Goal: Transaction & Acquisition: Purchase product/service

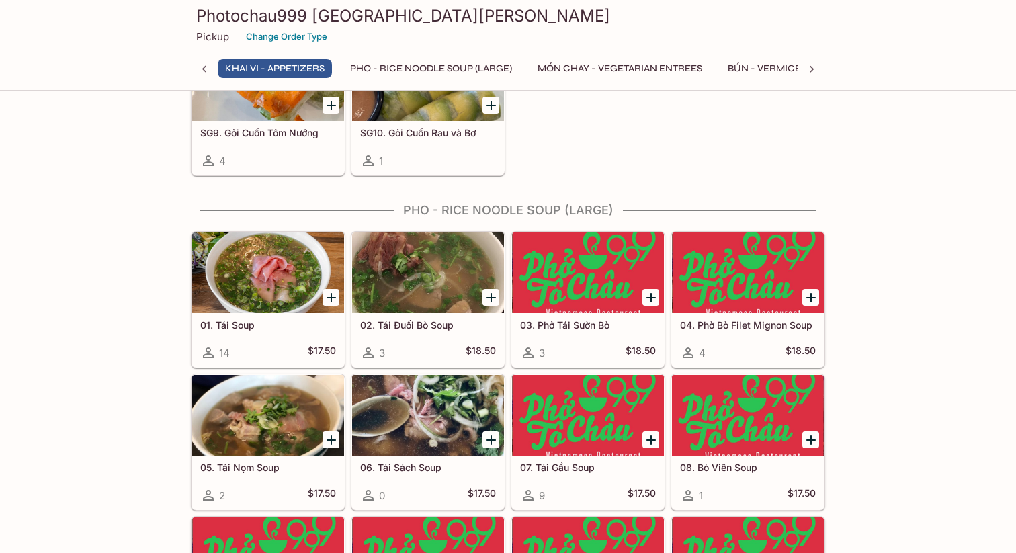
scroll to position [467, 0]
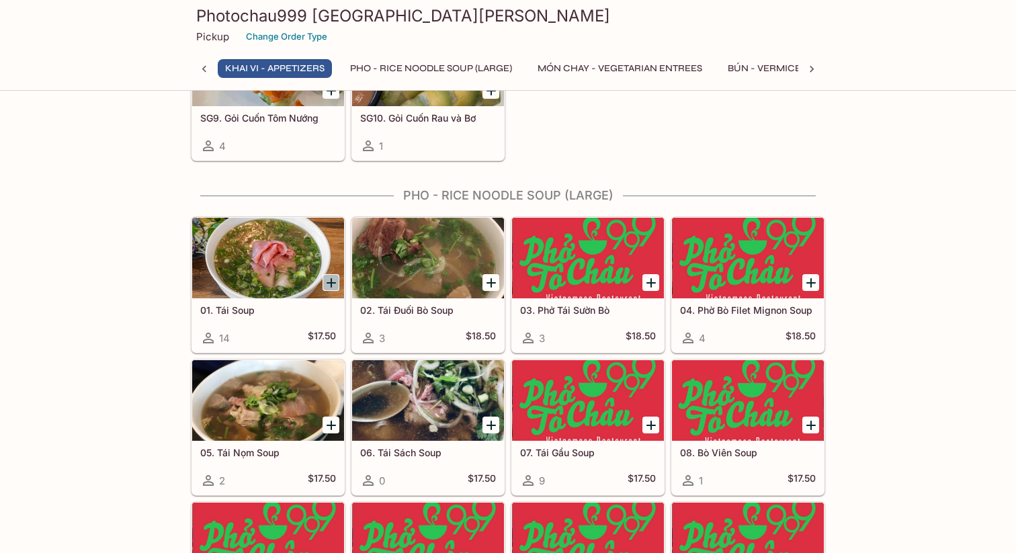
click at [327, 283] on icon "Add 01. Tái Soup" at bounding box center [331, 283] width 16 height 16
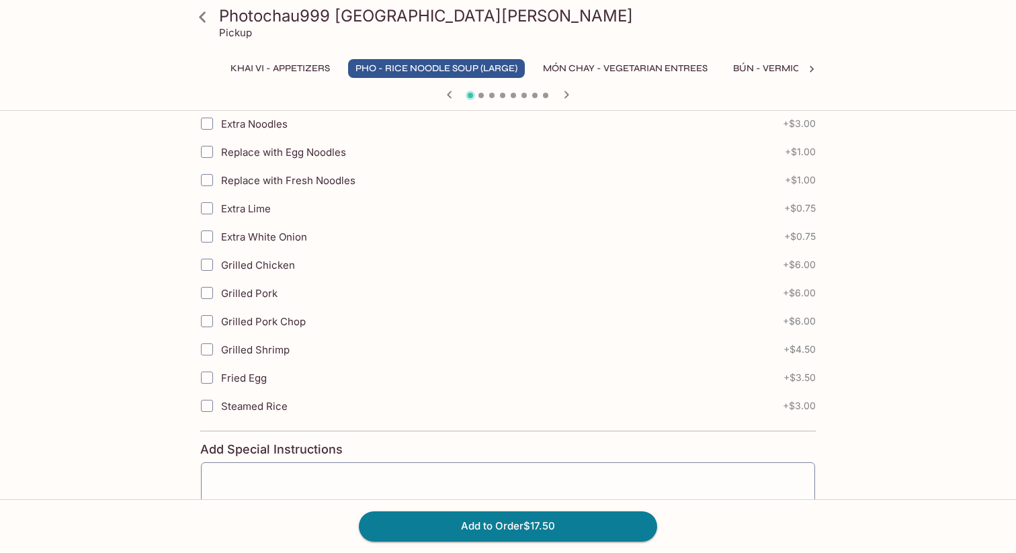
scroll to position [658, 0]
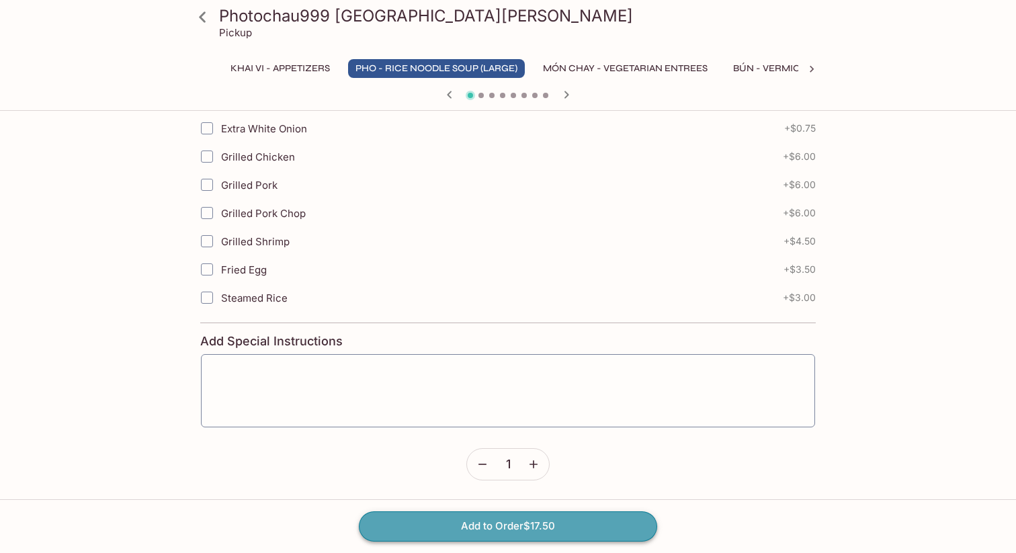
click at [504, 531] on button "Add to Order $17.50" at bounding box center [508, 526] width 298 height 30
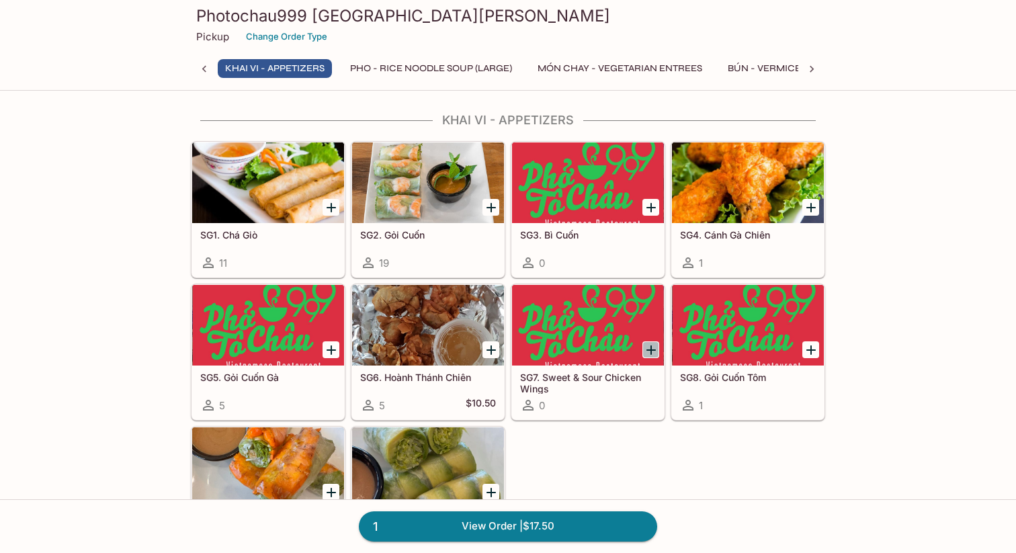
click at [648, 353] on icon "Add SG7. Sweet & Sour Chicken Wings" at bounding box center [651, 350] width 16 height 16
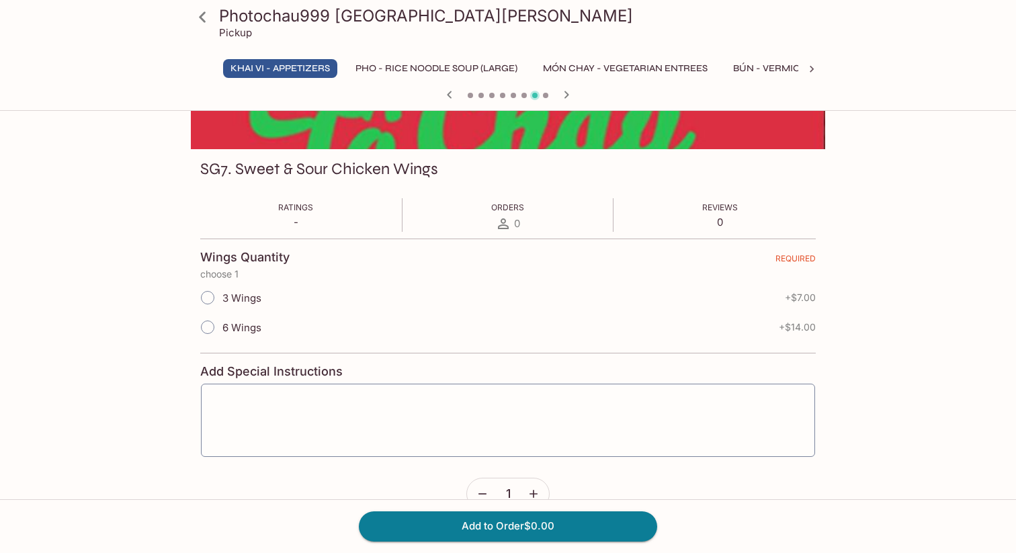
scroll to position [175, 0]
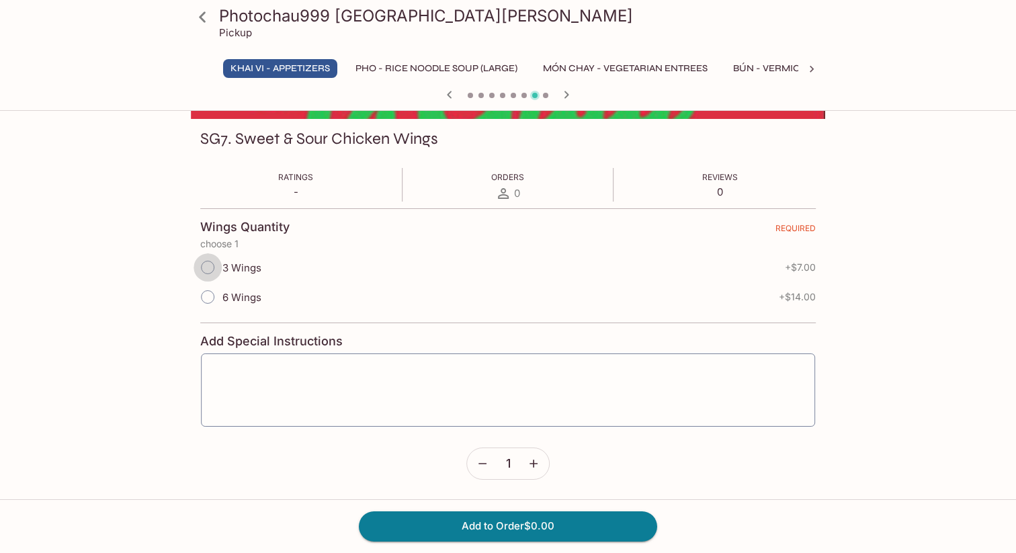
click at [215, 264] on input "3 Wings" at bounding box center [207, 267] width 28 height 28
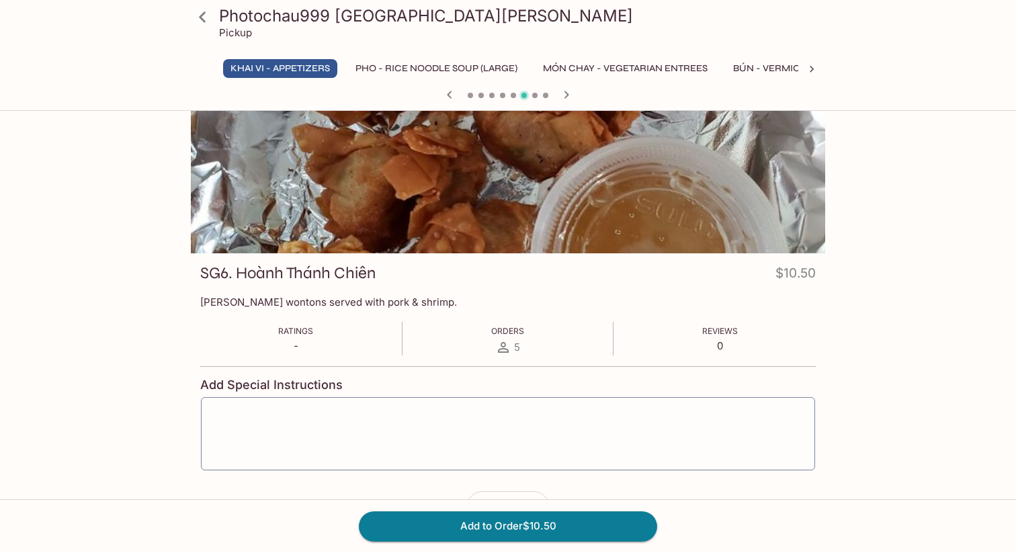
scroll to position [0, 0]
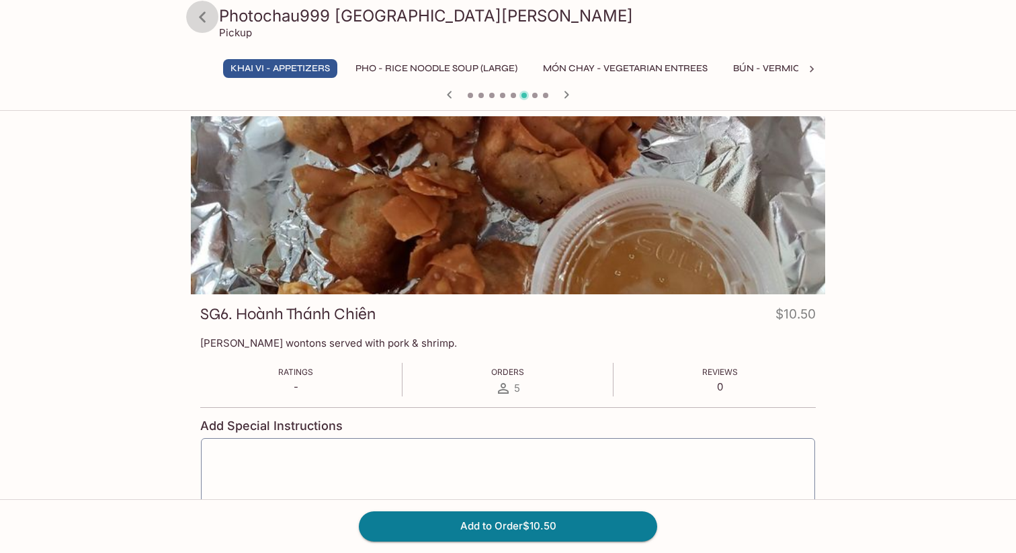
click at [204, 23] on icon at bounding box center [203, 17] width 24 height 24
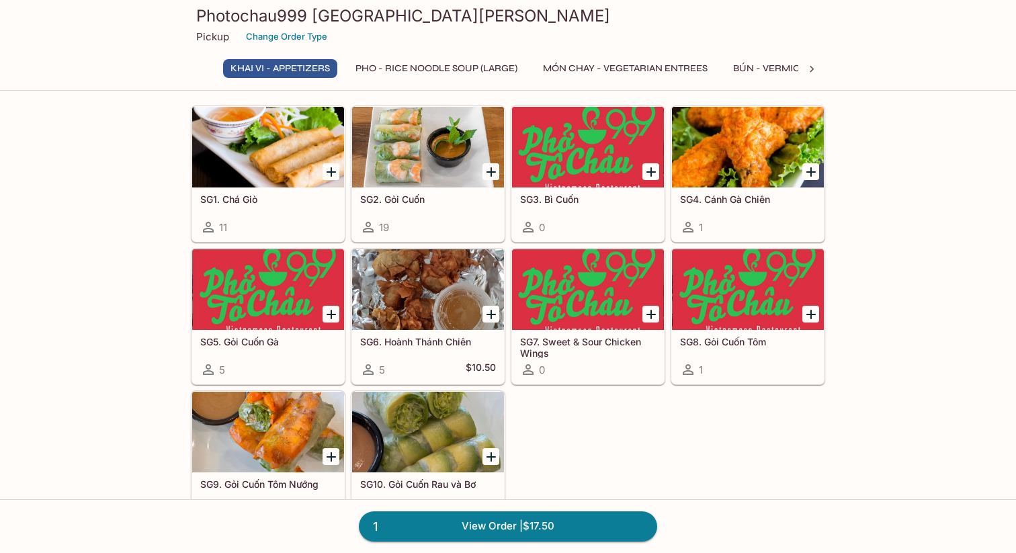
scroll to position [40, 0]
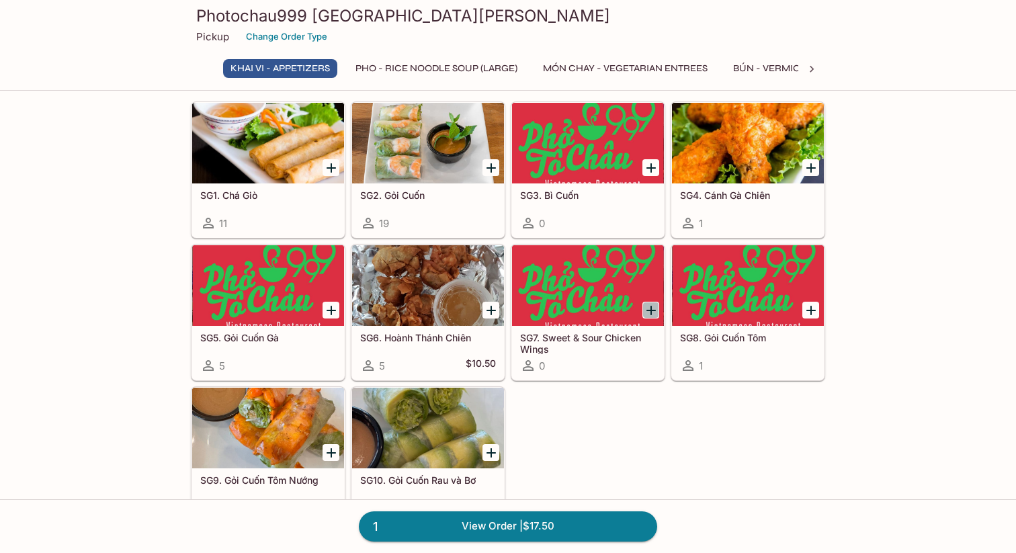
click at [653, 312] on icon "Add SG7. Sweet & Sour Chicken Wings" at bounding box center [651, 310] width 16 height 16
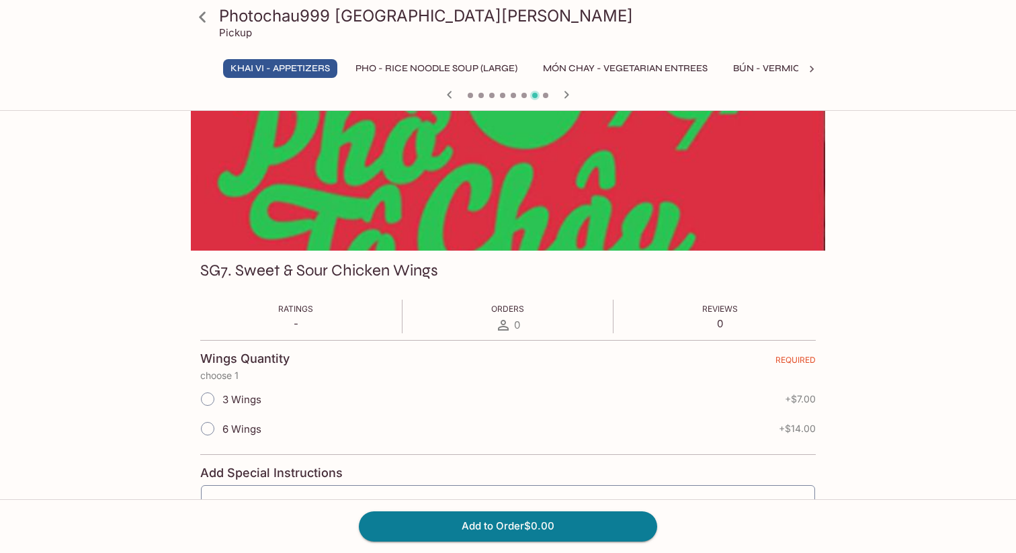
scroll to position [63, 0]
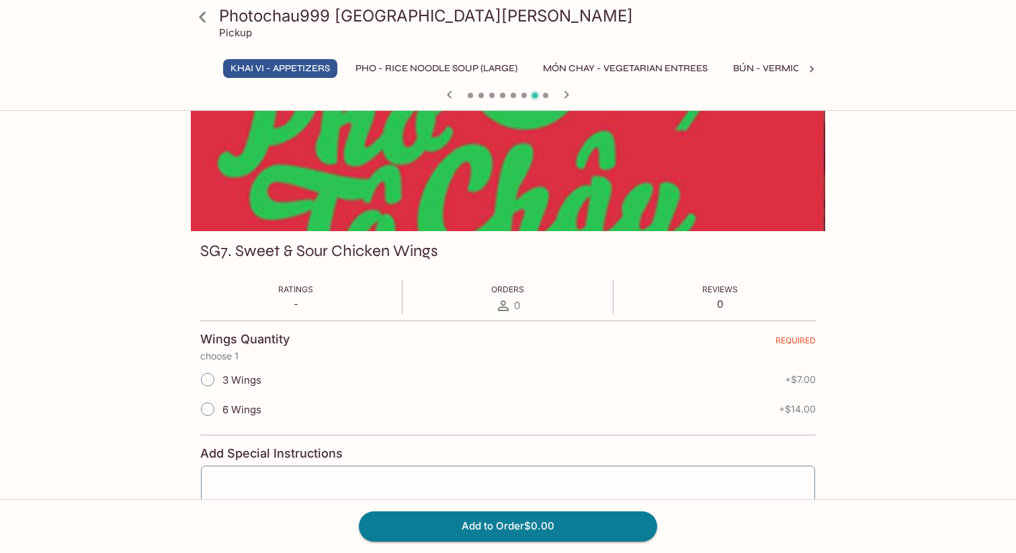
click at [216, 384] on input "3 Wings" at bounding box center [207, 379] width 28 height 28
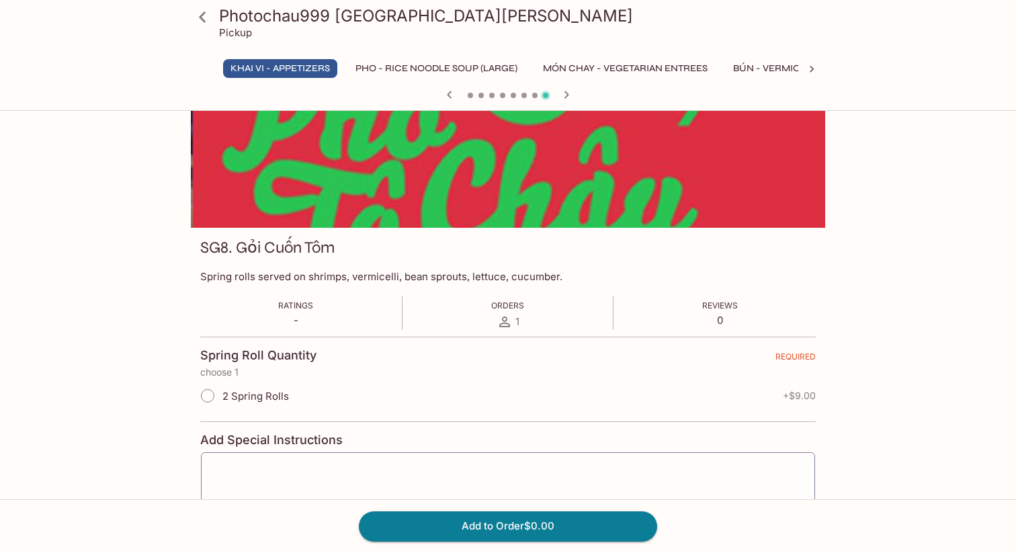
scroll to position [175, 0]
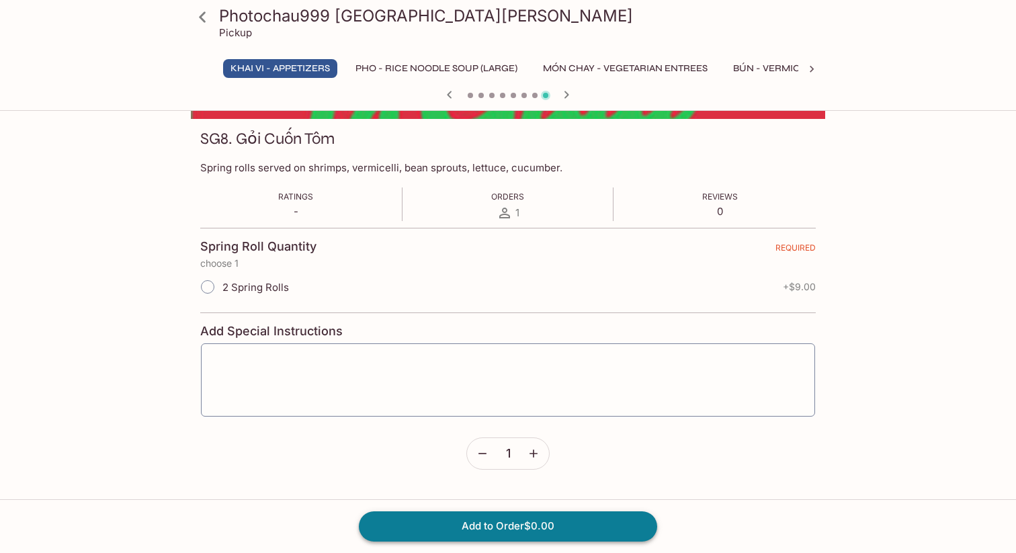
click at [429, 537] on button "Add to Order $0.00" at bounding box center [508, 526] width 298 height 30
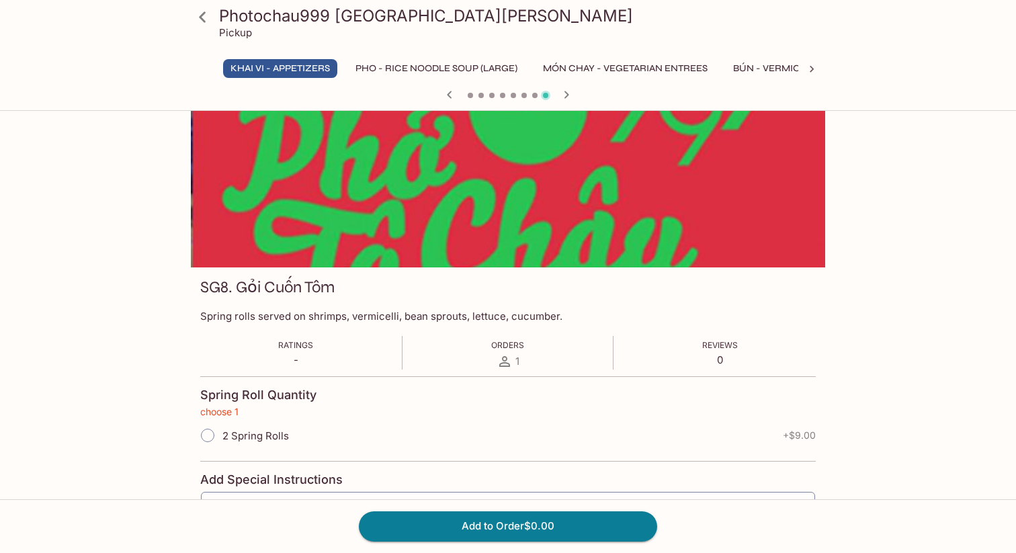
scroll to position [0, 0]
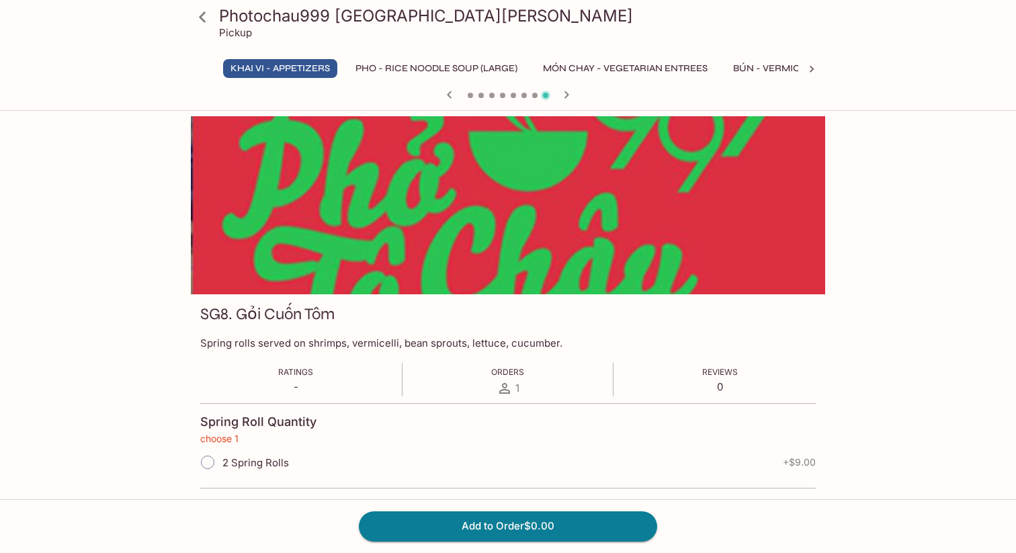
scroll to position [39, 0]
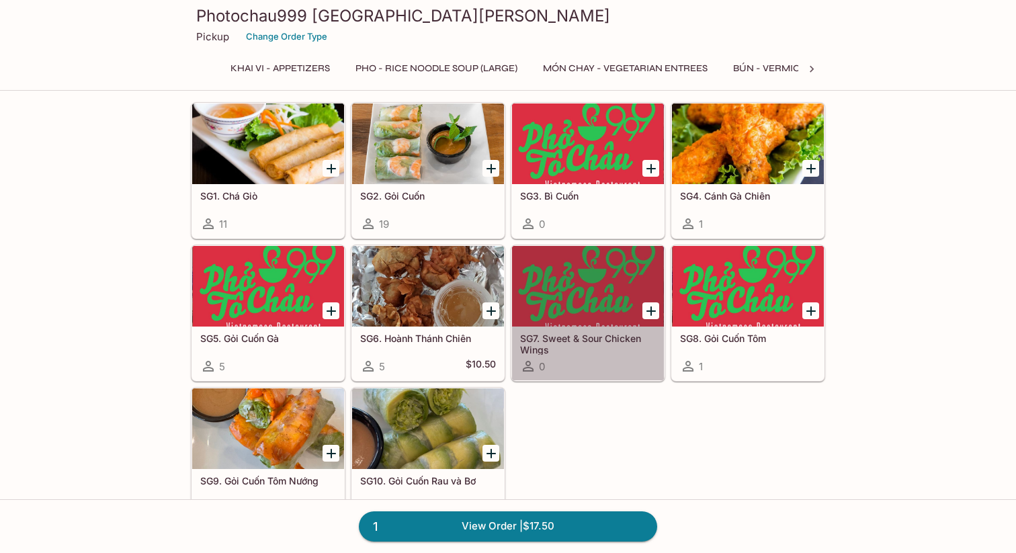
click at [599, 291] on div at bounding box center [588, 286] width 152 height 81
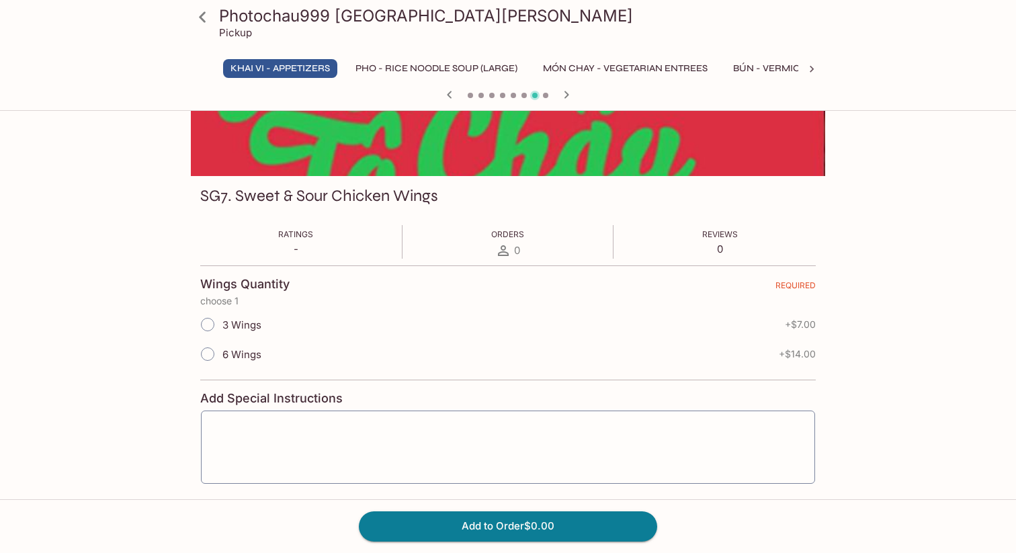
scroll to position [154, 0]
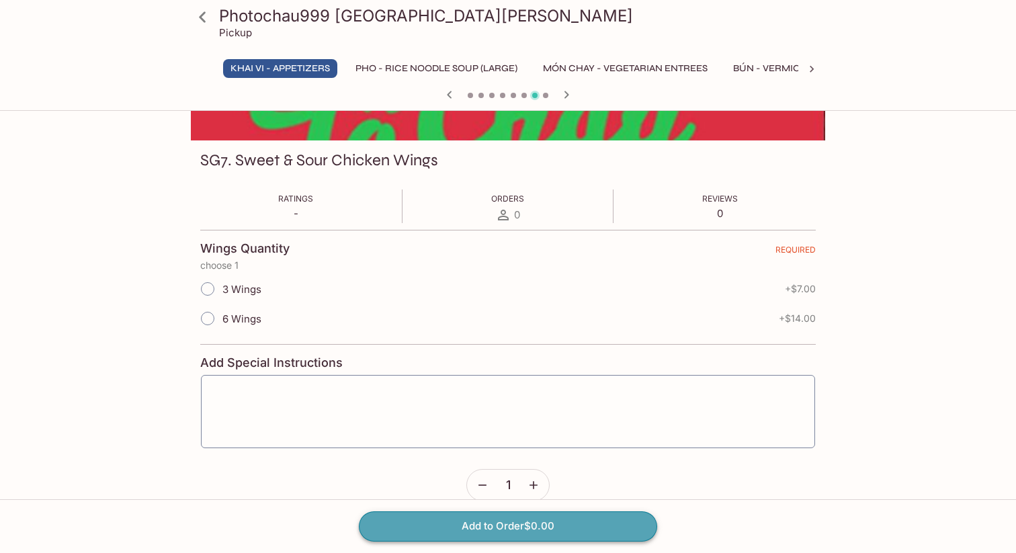
click at [487, 534] on button "Add to Order $0.00" at bounding box center [508, 526] width 298 height 30
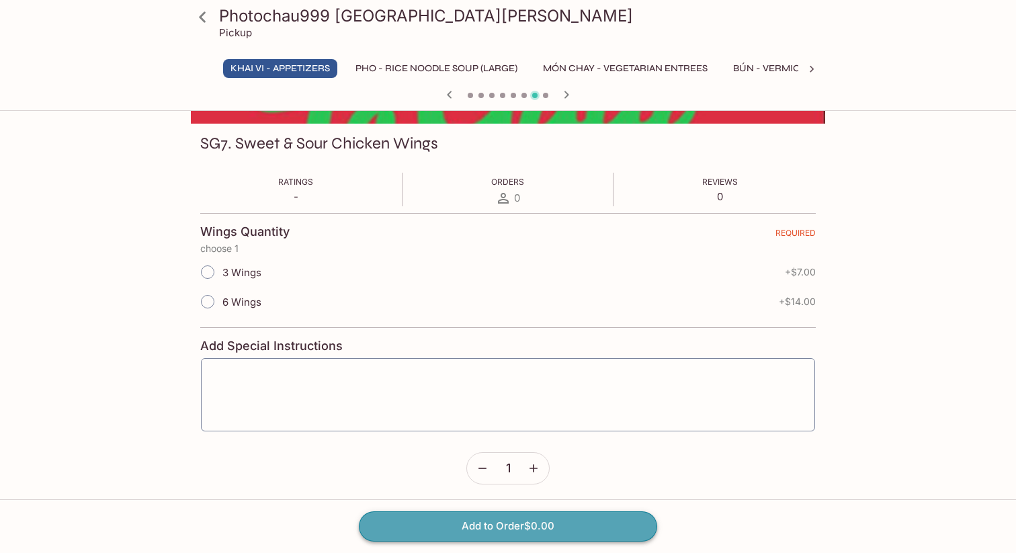
scroll to position [171, 0]
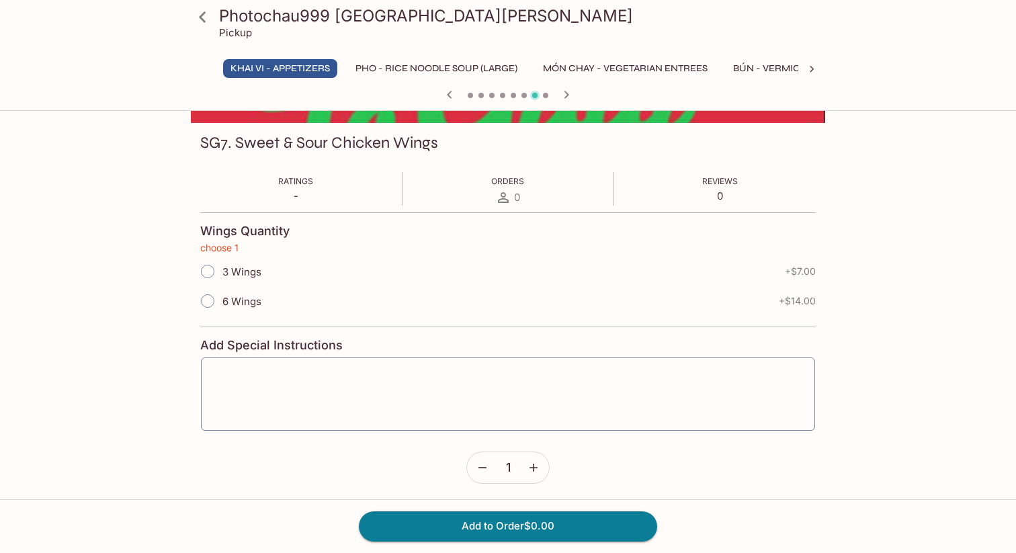
click at [216, 273] on input "3 Wings" at bounding box center [207, 271] width 28 height 28
radio input "true"
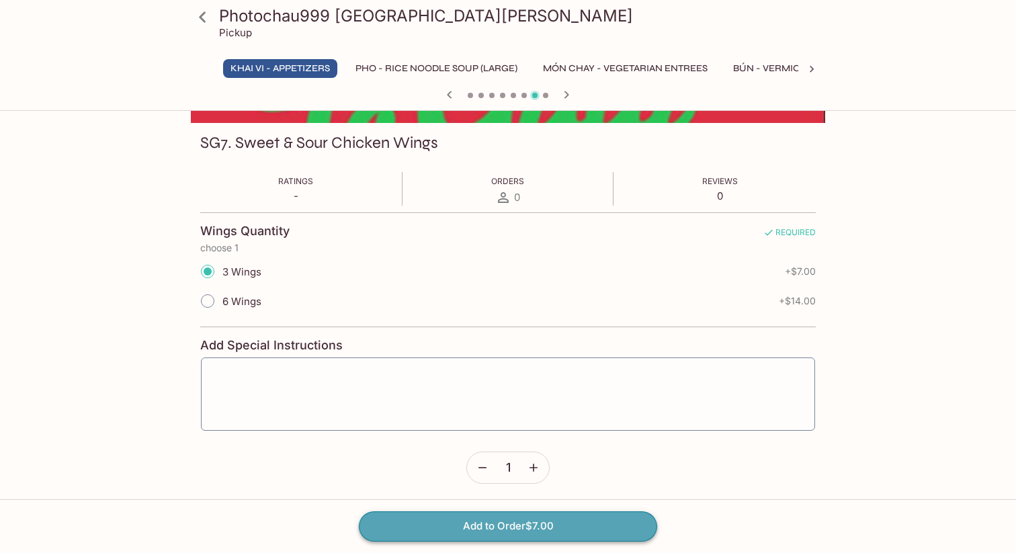
click at [459, 527] on button "Add to Order $7.00" at bounding box center [508, 526] width 298 height 30
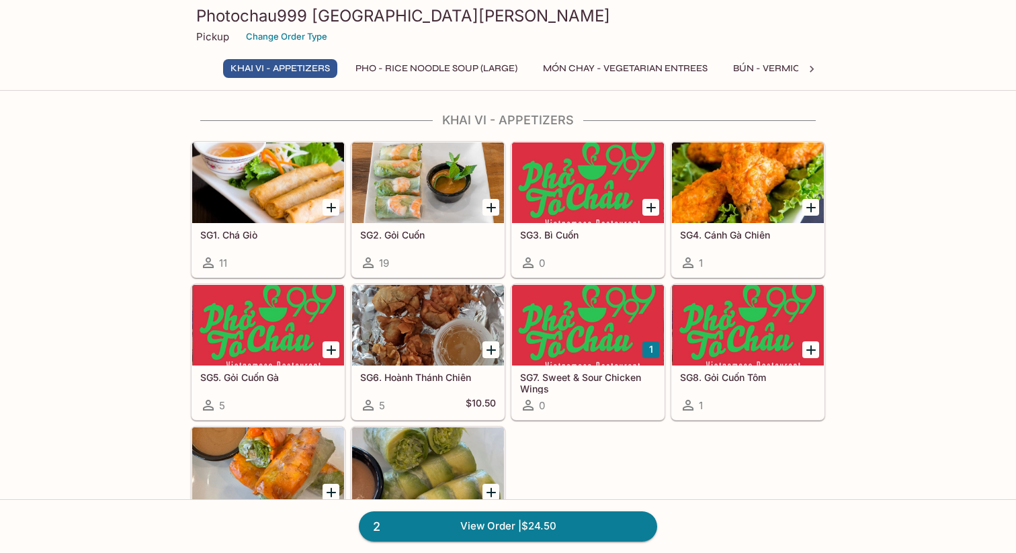
click at [727, 169] on div at bounding box center [748, 182] width 152 height 81
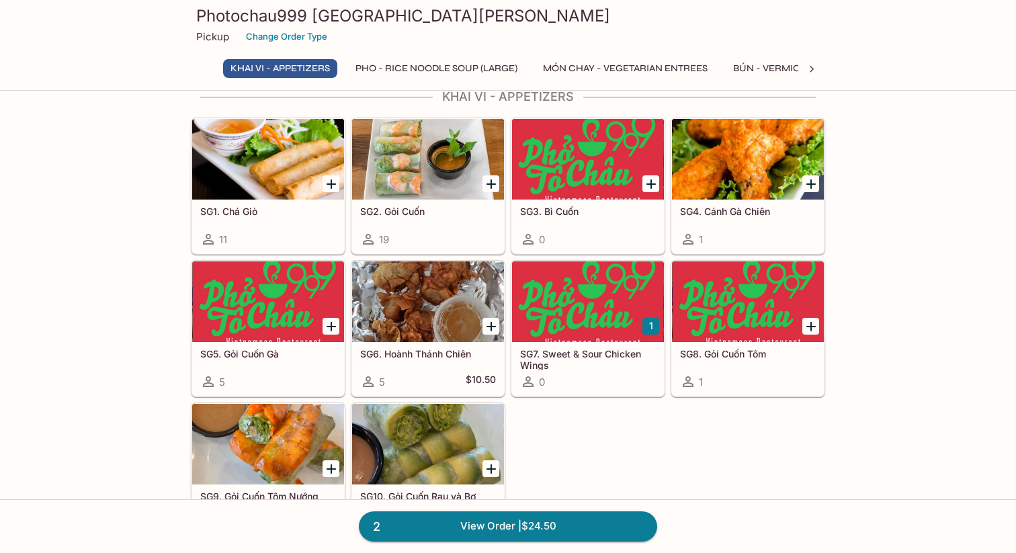
scroll to position [32, 0]
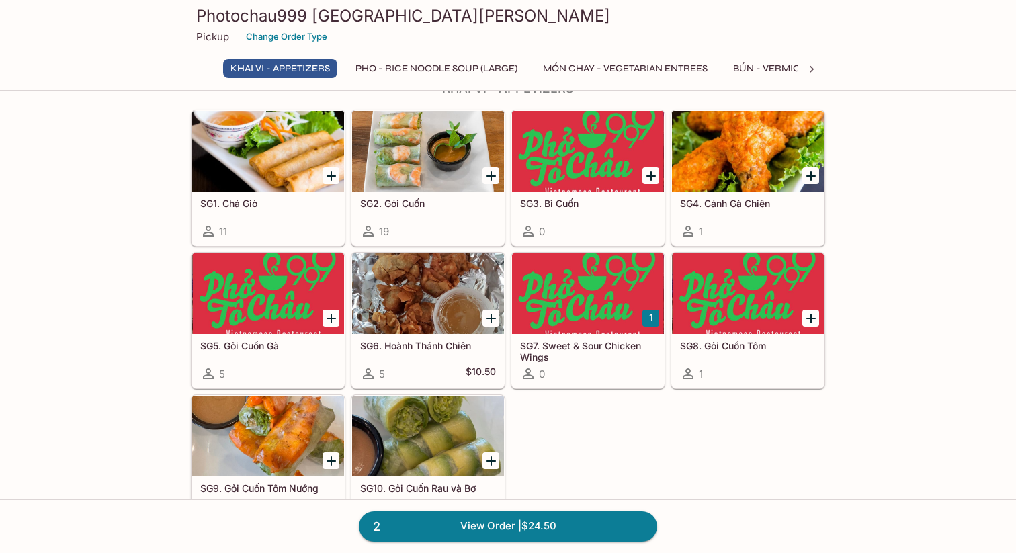
click at [749, 167] on div at bounding box center [748, 151] width 152 height 81
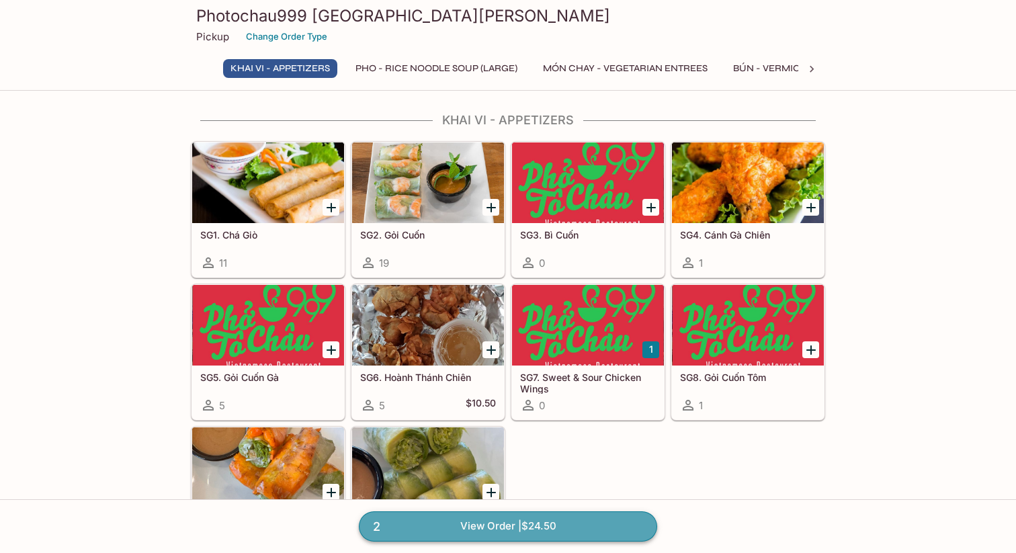
click at [569, 526] on link "2 View Order | $24.50" at bounding box center [508, 526] width 298 height 30
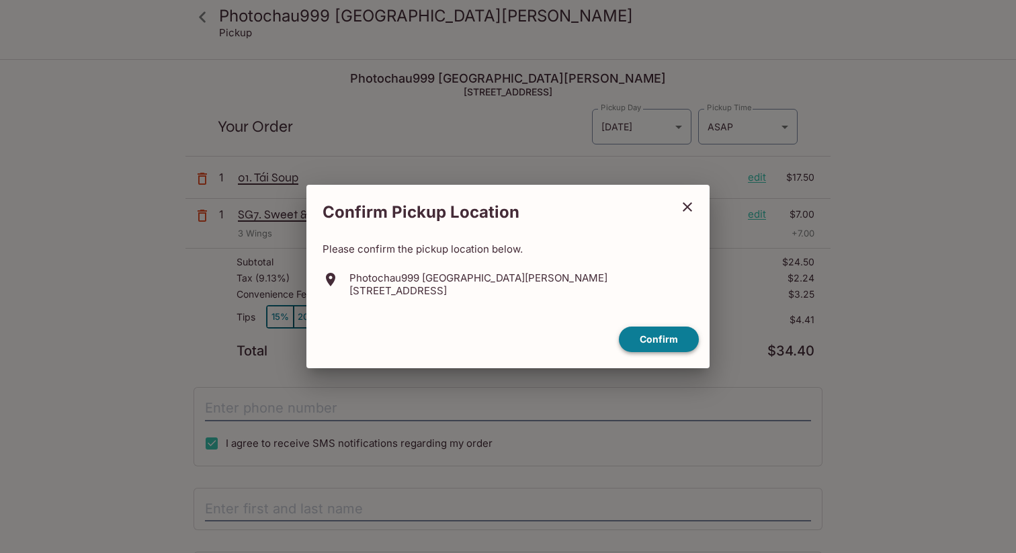
click at [656, 334] on button "Confirm" at bounding box center [659, 339] width 80 height 26
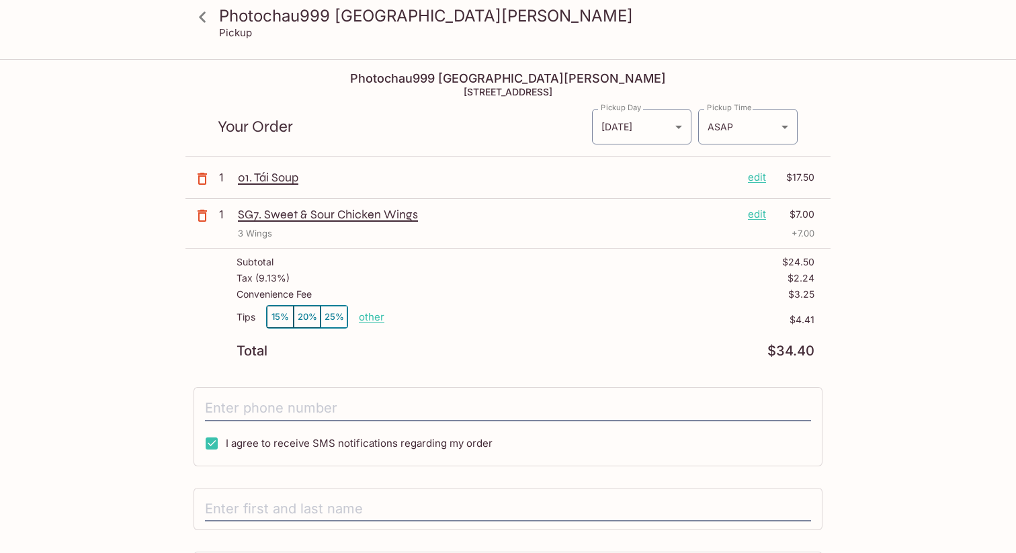
click at [373, 316] on p "other" at bounding box center [372, 316] width 26 height 13
drag, startPoint x: 445, startPoint y: 315, endPoint x: 574, endPoint y: 315, distance: 129.0
click at [574, 315] on div "Tips 15% 20% 25% Done 4.41 $4.41" at bounding box center [525, 325] width 578 height 40
type input "0.00"
click at [516, 357] on div "Subtotal $24.50 Tax ( 9.13% ) $2.24 Convenience Fee $3.25 Tips 15% 20% 25% othe…" at bounding box center [507, 307] width 645 height 117
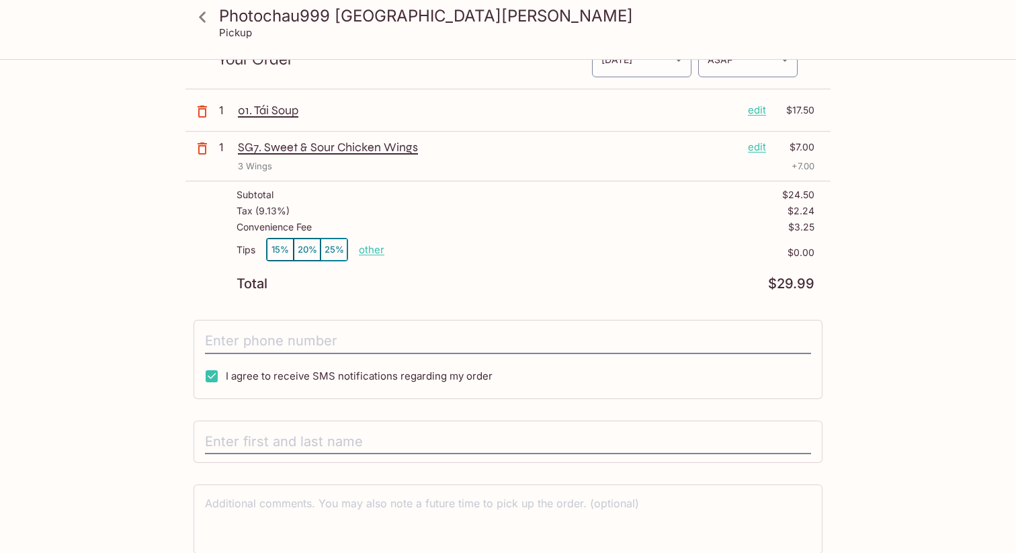
scroll to position [79, 0]
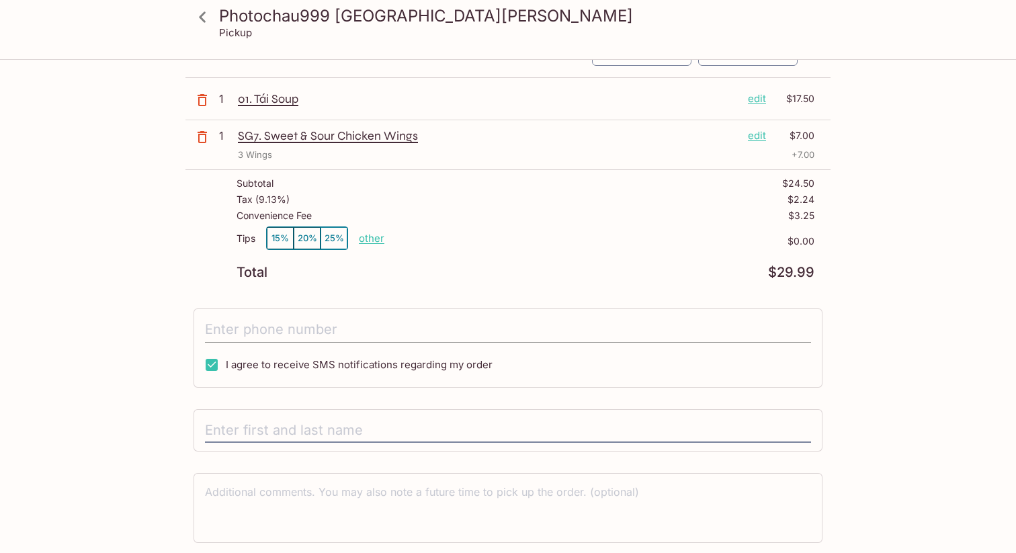
click at [415, 334] on input "tel" at bounding box center [508, 330] width 606 height 26
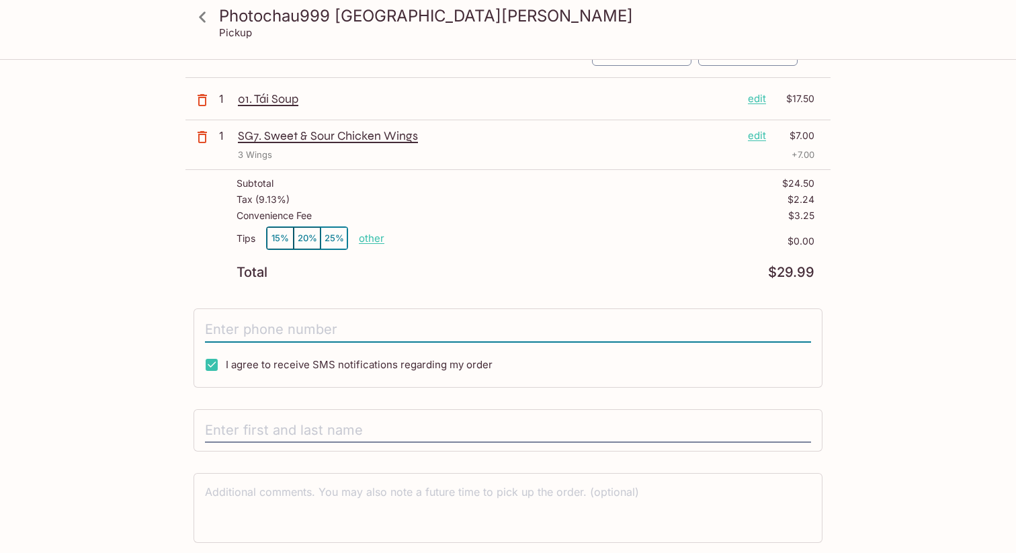
type input "[PHONE_NUMBER]"
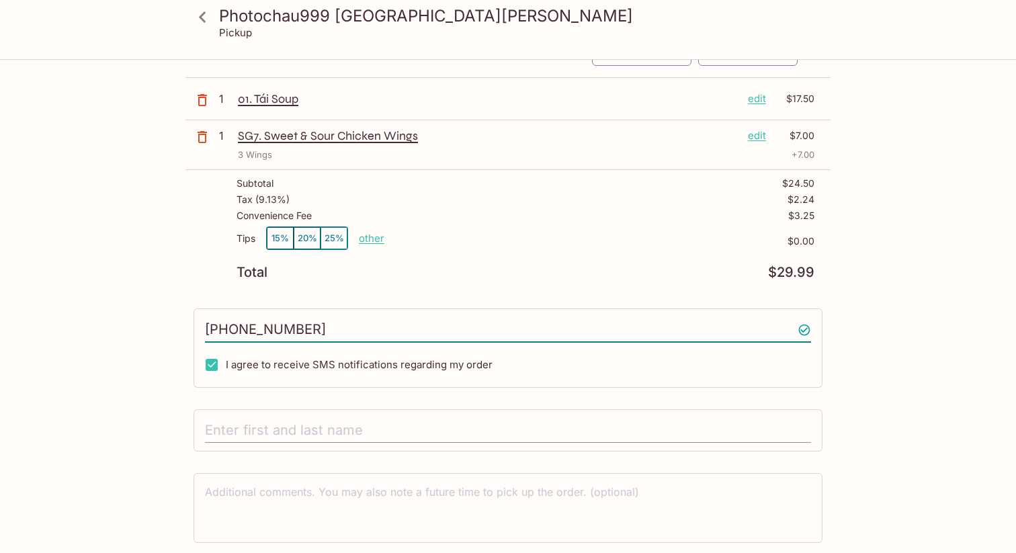
click at [310, 431] on input "text" at bounding box center [508, 431] width 606 height 26
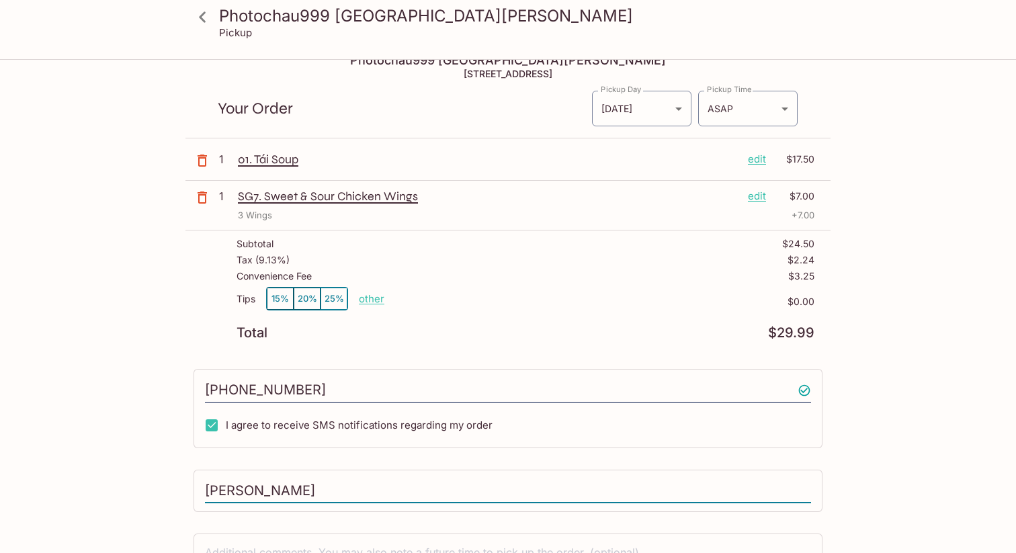
scroll to position [0, 0]
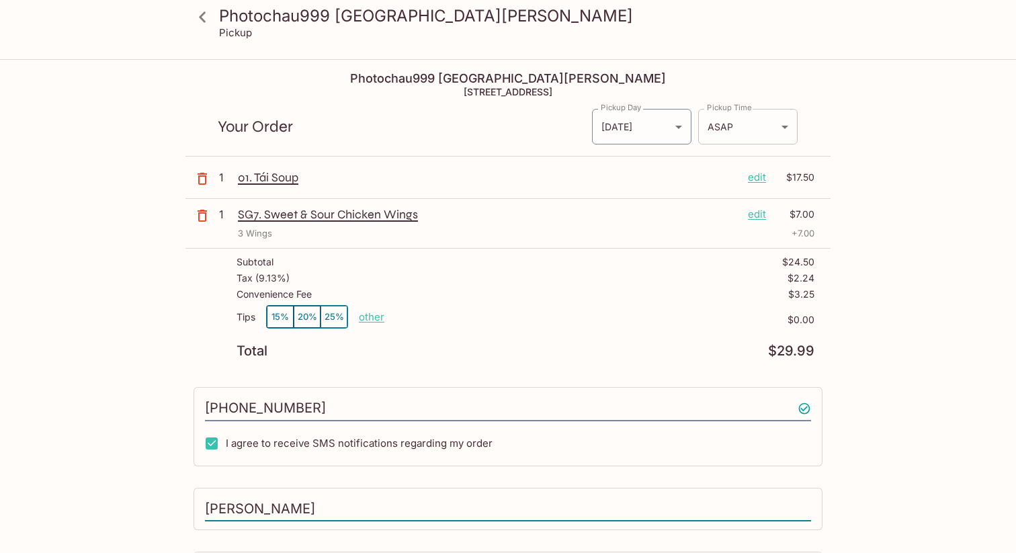
type input "[PERSON_NAME]"
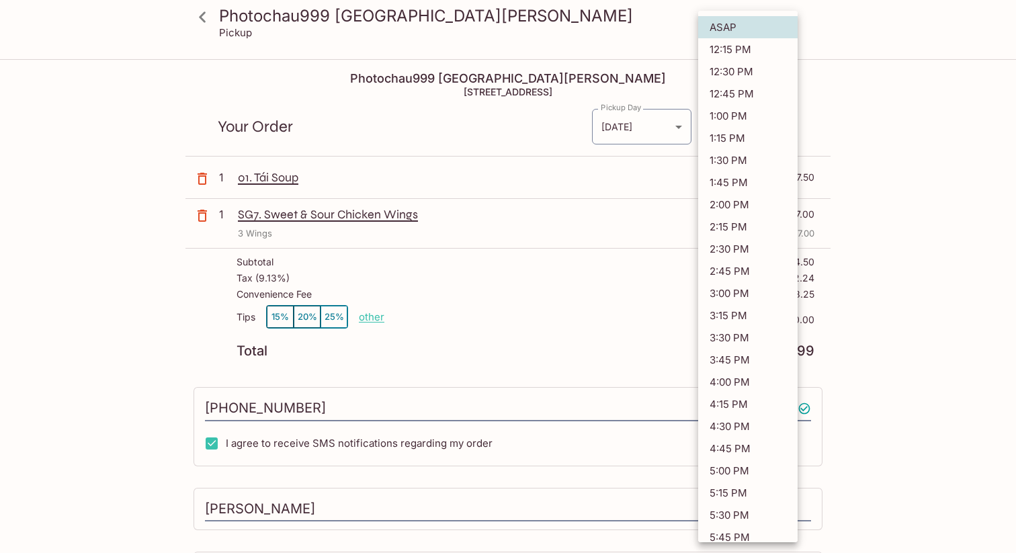
click at [771, 116] on body "Photochau999 [GEOGRAPHIC_DATA][PERSON_NAME] Pickup Photochau999 [GEOGRAPHIC_DAT…" at bounding box center [508, 336] width 1016 height 553
click at [770, 77] on li "12:30 PM" at bounding box center [747, 71] width 99 height 22
type input "[DATE]T19:30:28.000000Z"
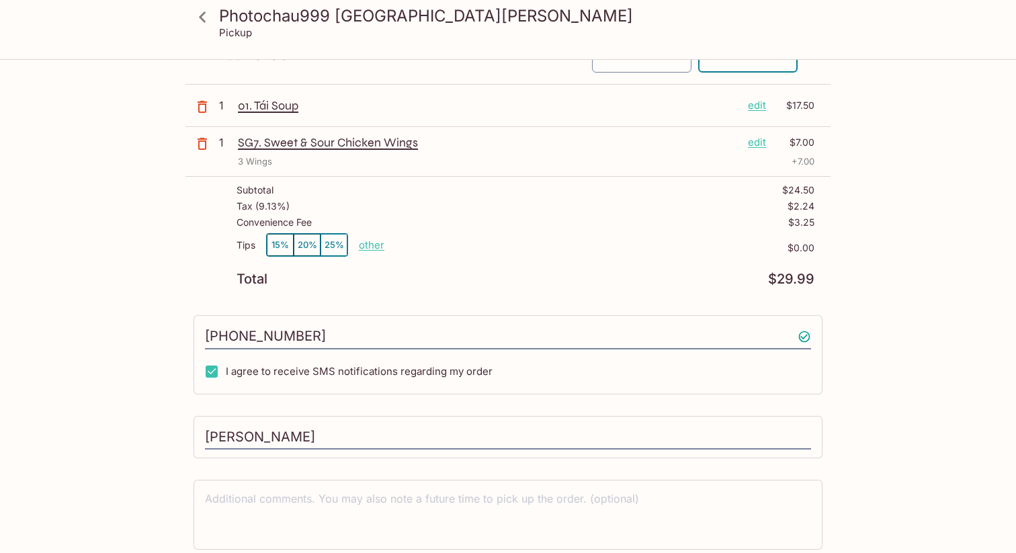
scroll to position [124, 0]
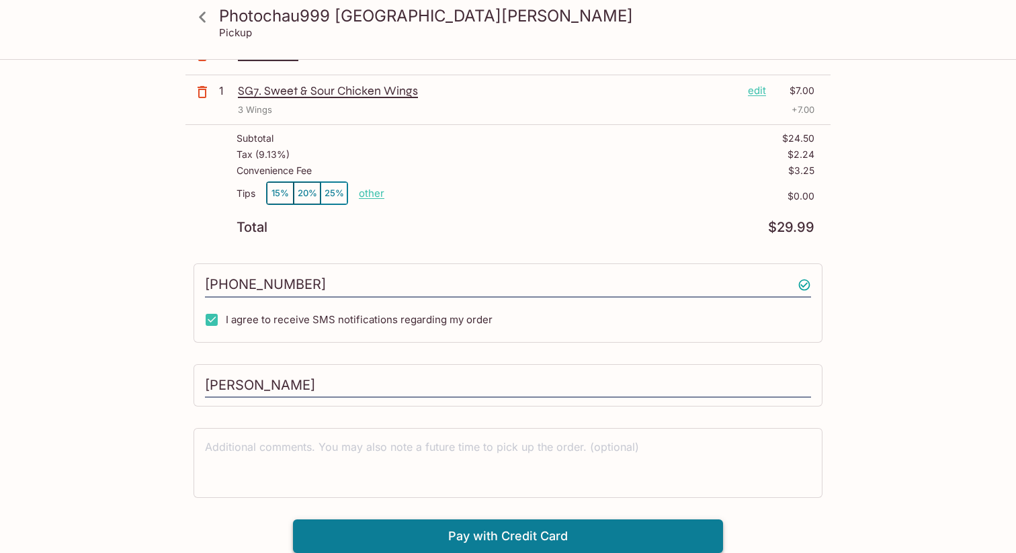
click at [512, 528] on button "Pay with Credit Card" at bounding box center [508, 536] width 430 height 34
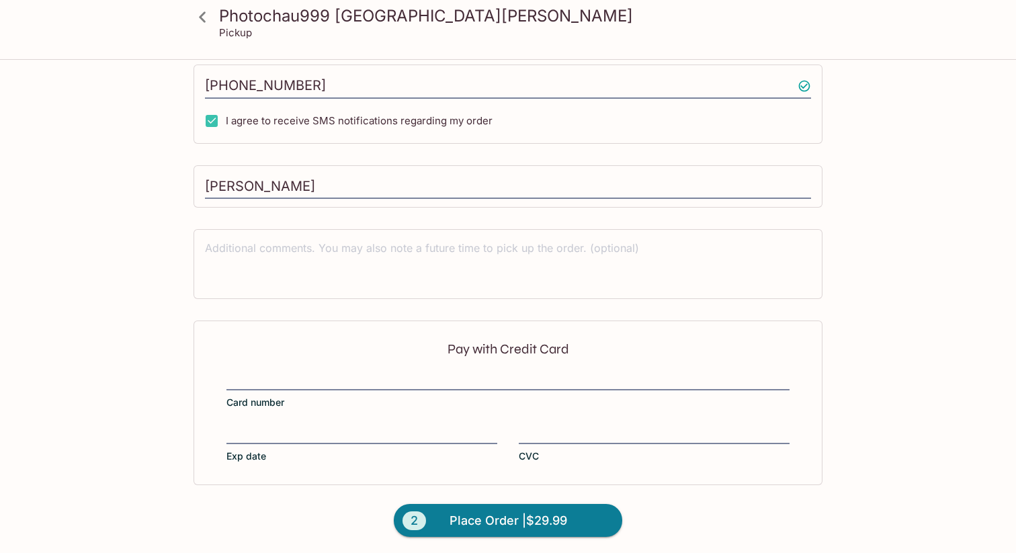
scroll to position [325, 0]
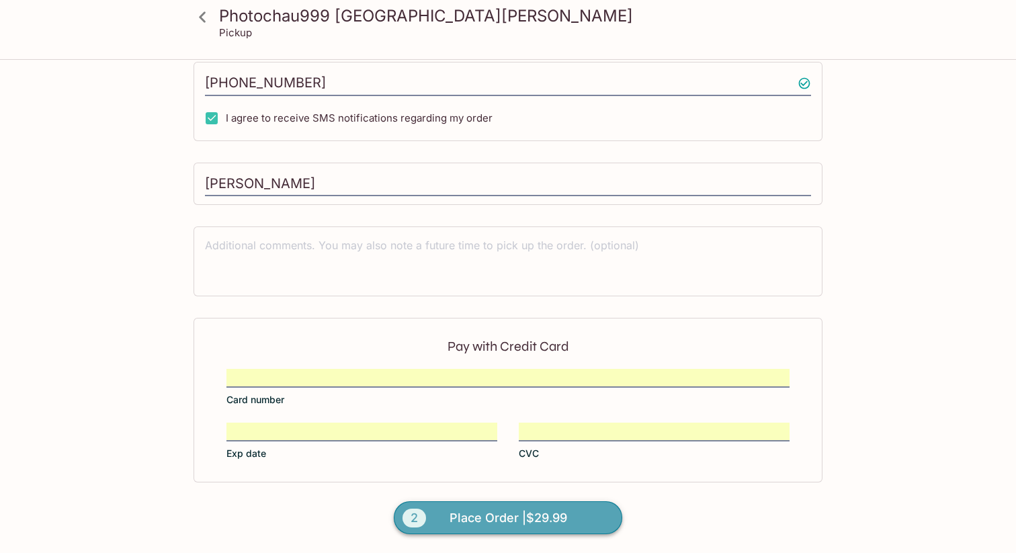
click at [467, 514] on span "Place Order | $29.99" at bounding box center [508, 517] width 118 height 21
